Goal: Communication & Community: Ask a question

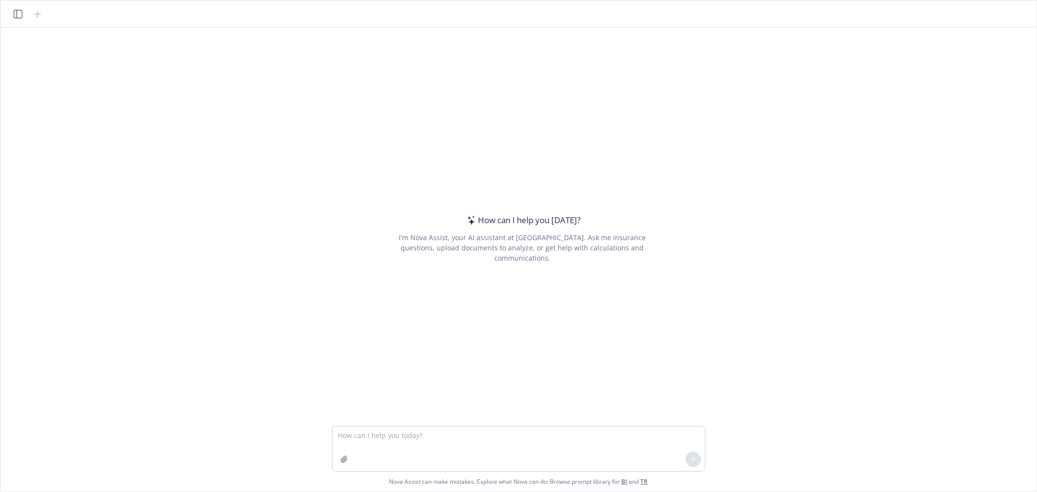
click at [433, 436] on textarea at bounding box center [518, 448] width 372 height 45
drag, startPoint x: 407, startPoint y: 441, endPoint x: 434, endPoint y: 440, distance: 26.8
click at [407, 441] on textarea at bounding box center [518, 448] width 372 height 45
type textarea "c"
click at [401, 445] on textarea "make a table tend design for the company western digital for their open enrollm…" at bounding box center [518, 448] width 372 height 45
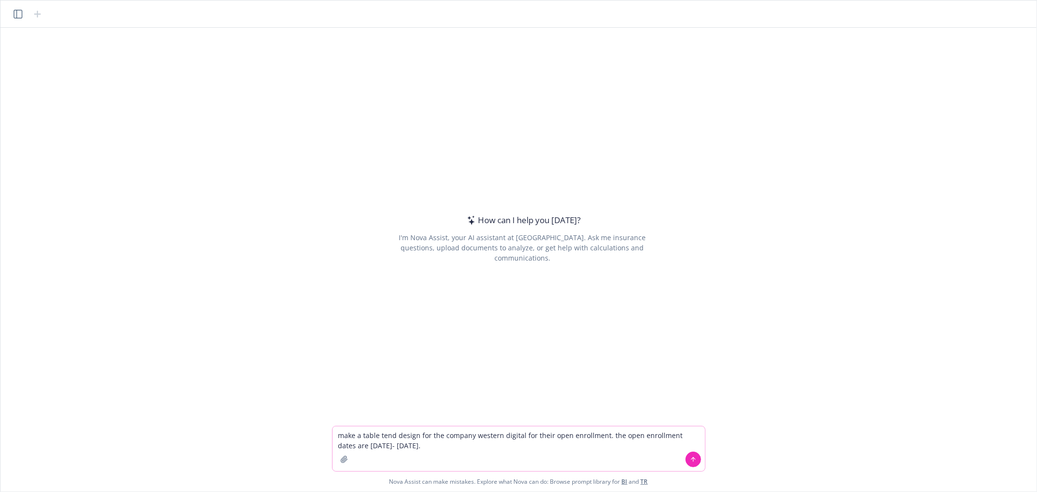
type textarea "make a table tend design for the company western digital for their open enrollm…"
click at [687, 458] on button at bounding box center [693, 460] width 16 height 16
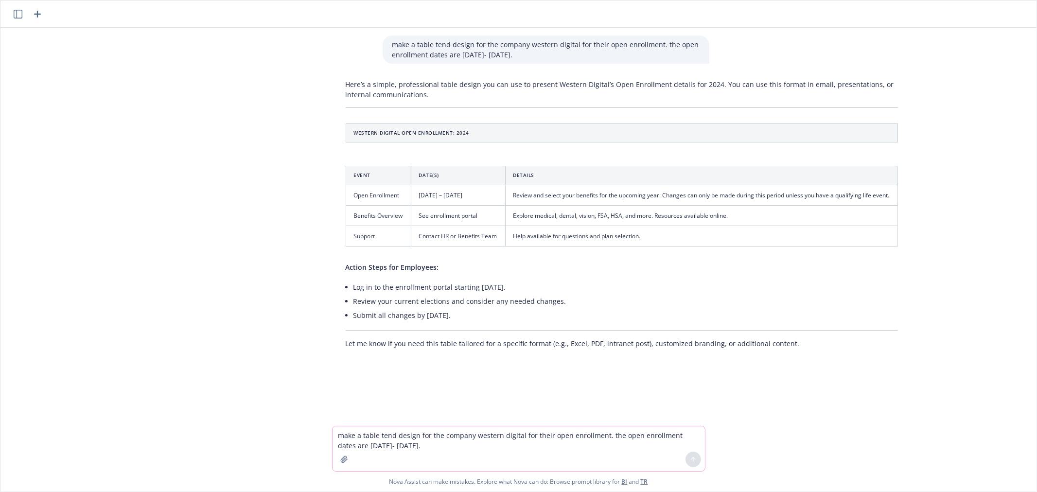
drag, startPoint x: 459, startPoint y: 316, endPoint x: 348, endPoint y: 292, distance: 113.0
click at [353, 292] on ul "Log in to the enrollment portal starting [DATE]. Review your current elections …" at bounding box center [625, 301] width 544 height 42
copy ul "Log in to the enrollment portal starting [DATE]. Review your current elections …"
click at [391, 299] on li "Review your current elections and consider any needed changes." at bounding box center [625, 301] width 544 height 14
